Goal: Information Seeking & Learning: Find specific fact

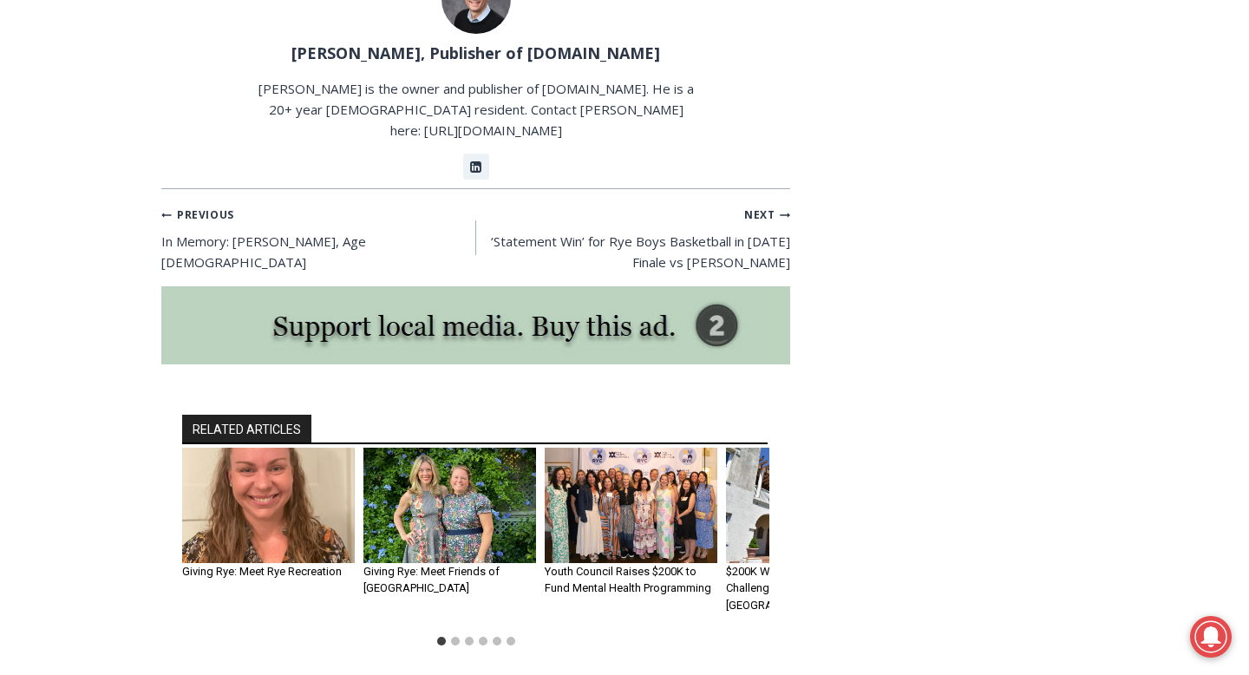
scroll to position [7549, 0]
click at [421, 447] on img "2 of 6" at bounding box center [449, 504] width 173 height 115
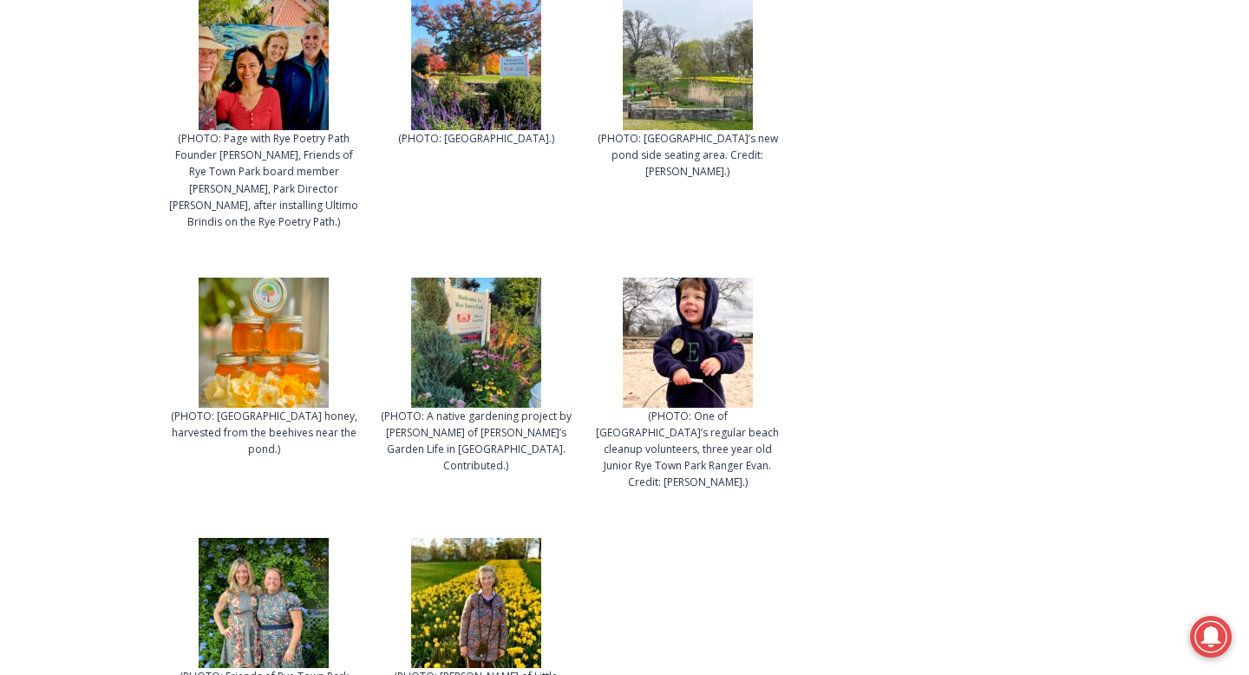
scroll to position [4507, 0]
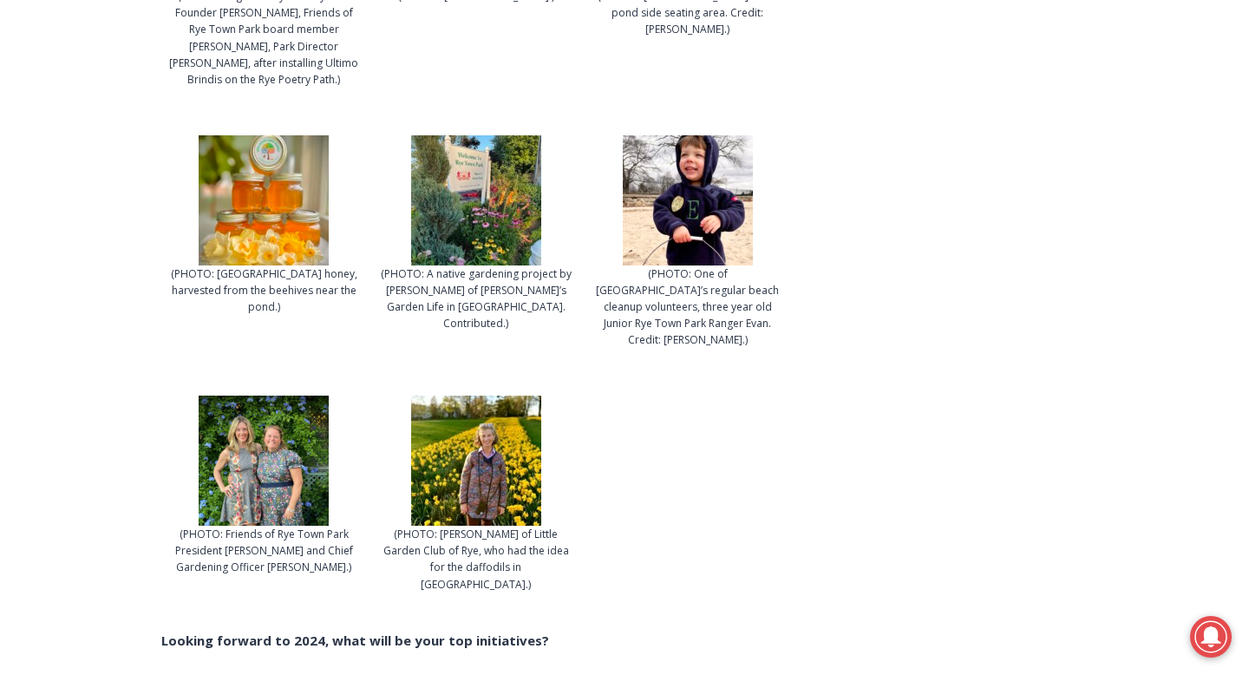
click at [493, 422] on img at bounding box center [476, 460] width 130 height 130
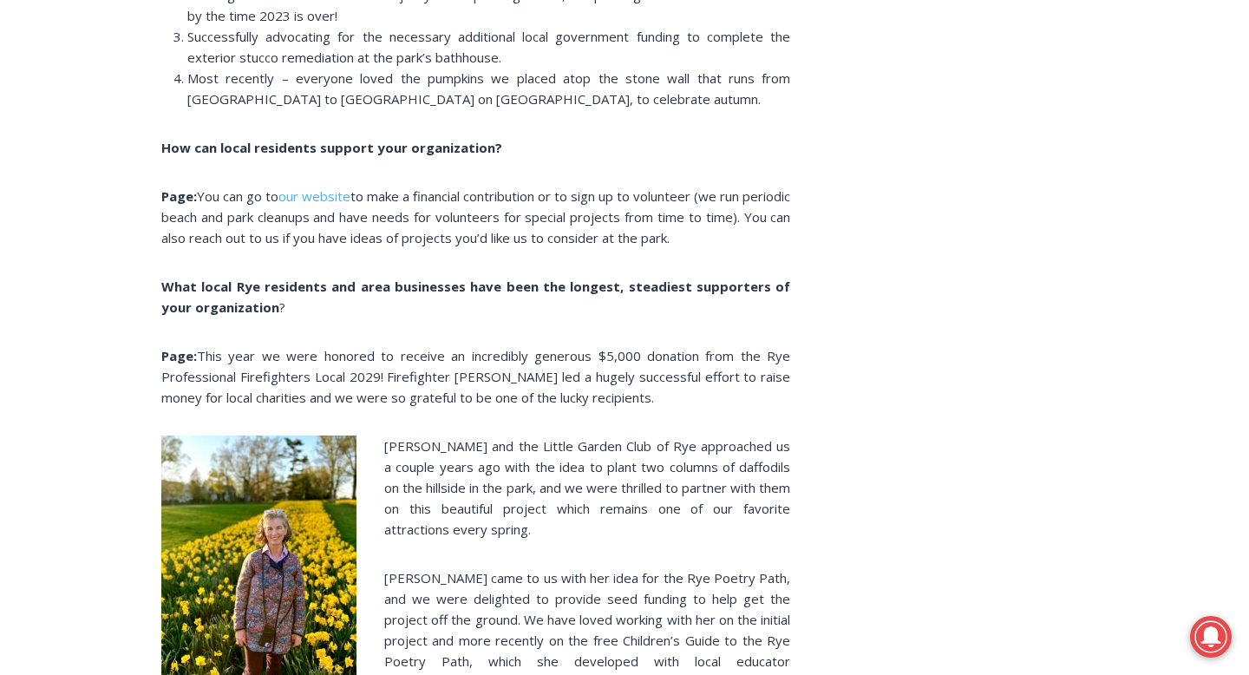
scroll to position [6374, 0]
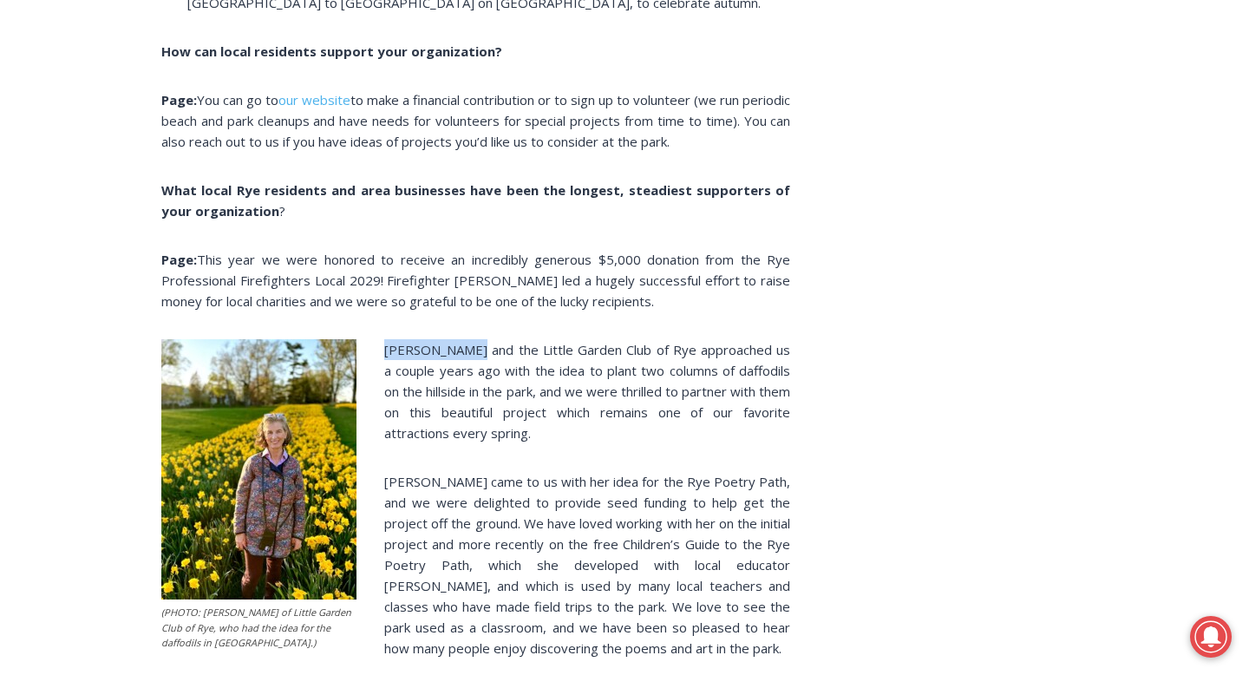
drag, startPoint x: 381, startPoint y: 334, endPoint x: 471, endPoint y: 336, distance: 90.2
click at [471, 339] on p "Chris Duncan and the Little Garden Club of Rye approached us a couple years ago…" at bounding box center [475, 391] width 629 height 104
copy span "Chris Duncan"
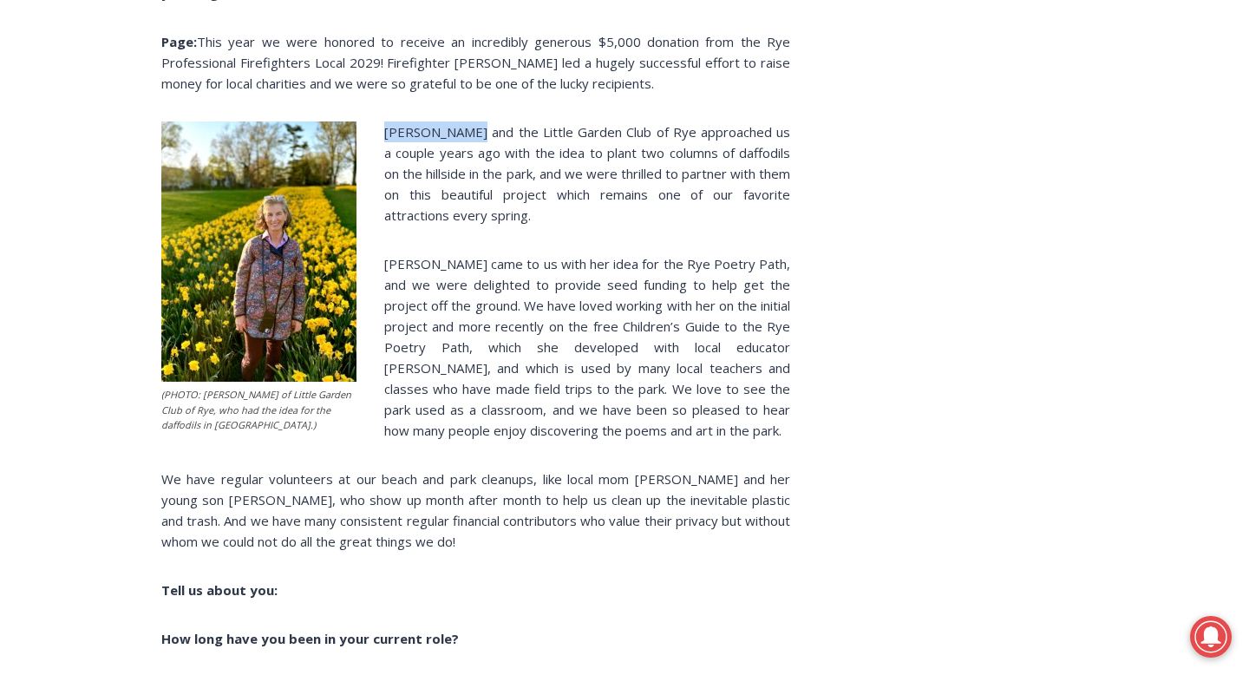
scroll to position [6597, 0]
